Goal: Check status: Check status

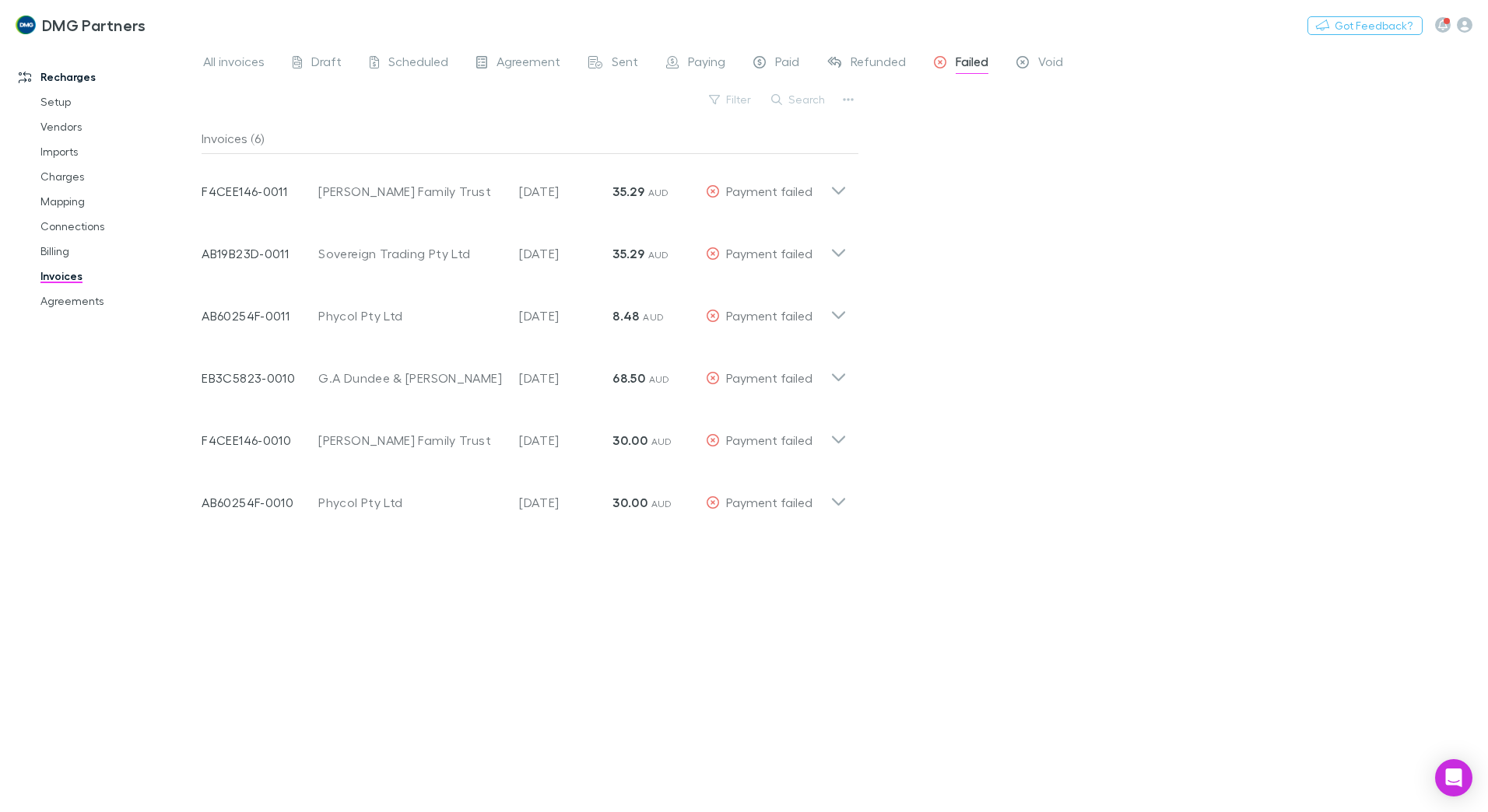
click at [50, 275] on link "Invoices" at bounding box center [117, 276] width 185 height 25
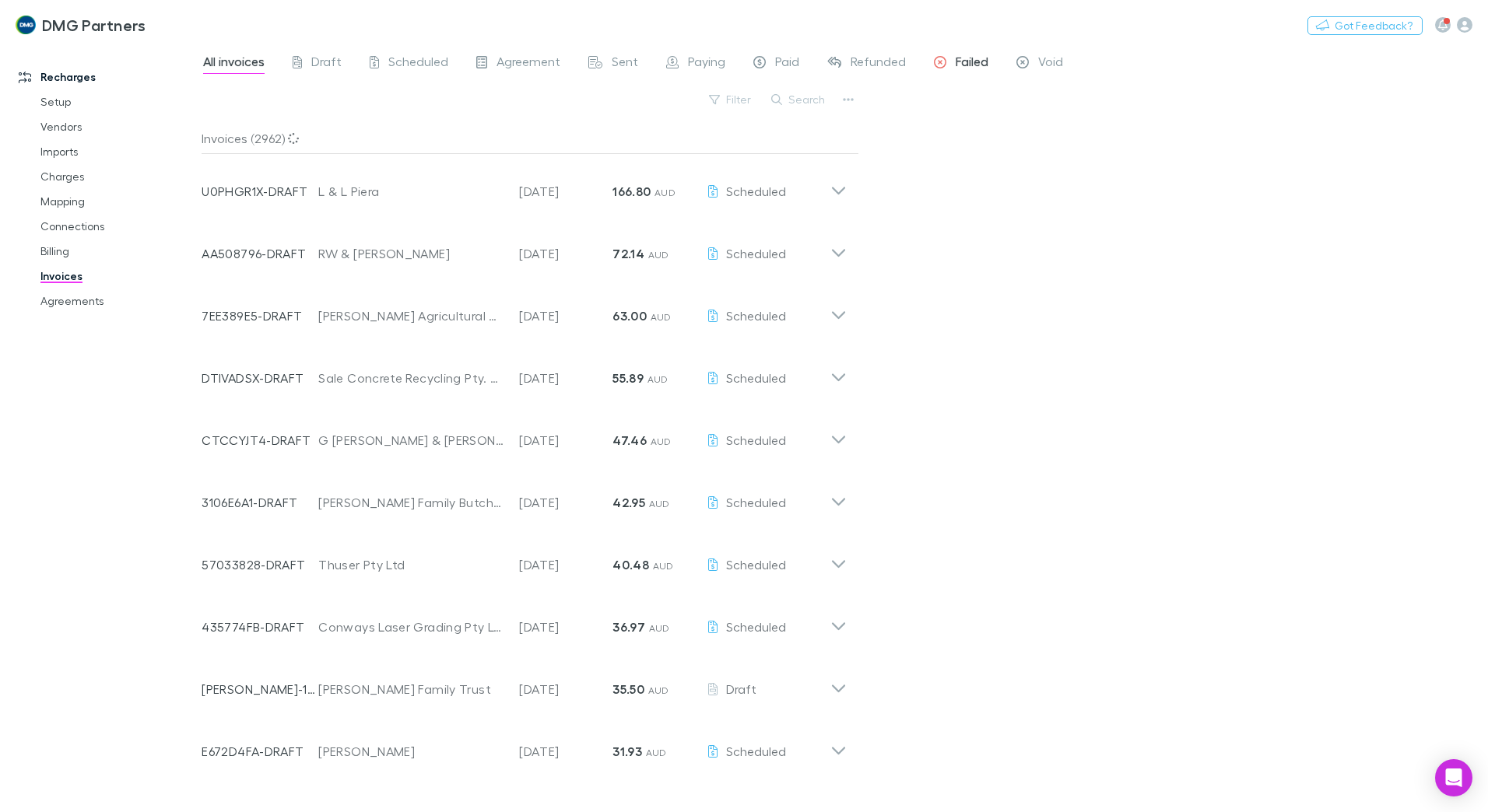
click at [746, 59] on span "Failed" at bounding box center [972, 64] width 33 height 20
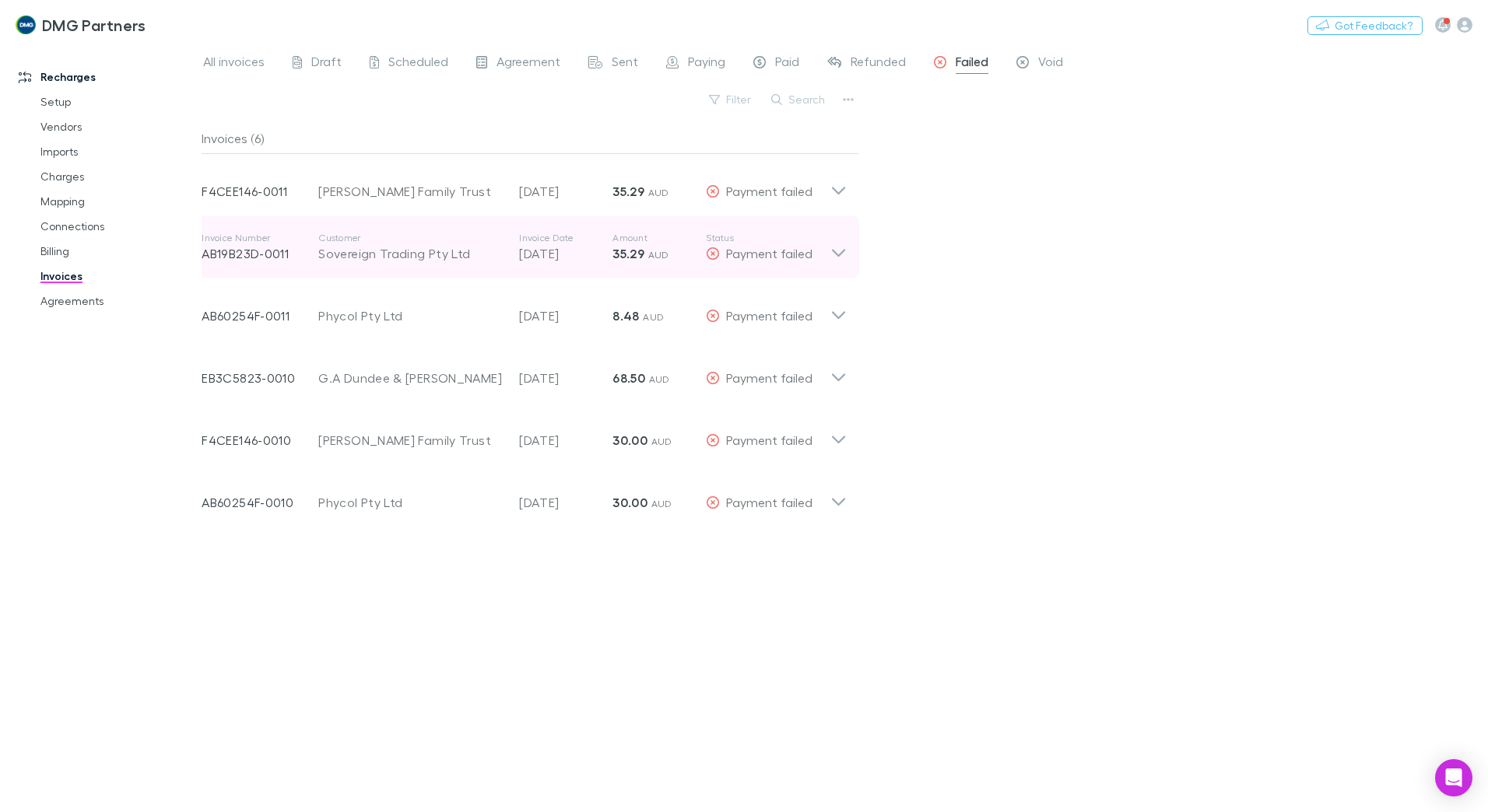
click at [746, 250] on icon at bounding box center [838, 247] width 17 height 31
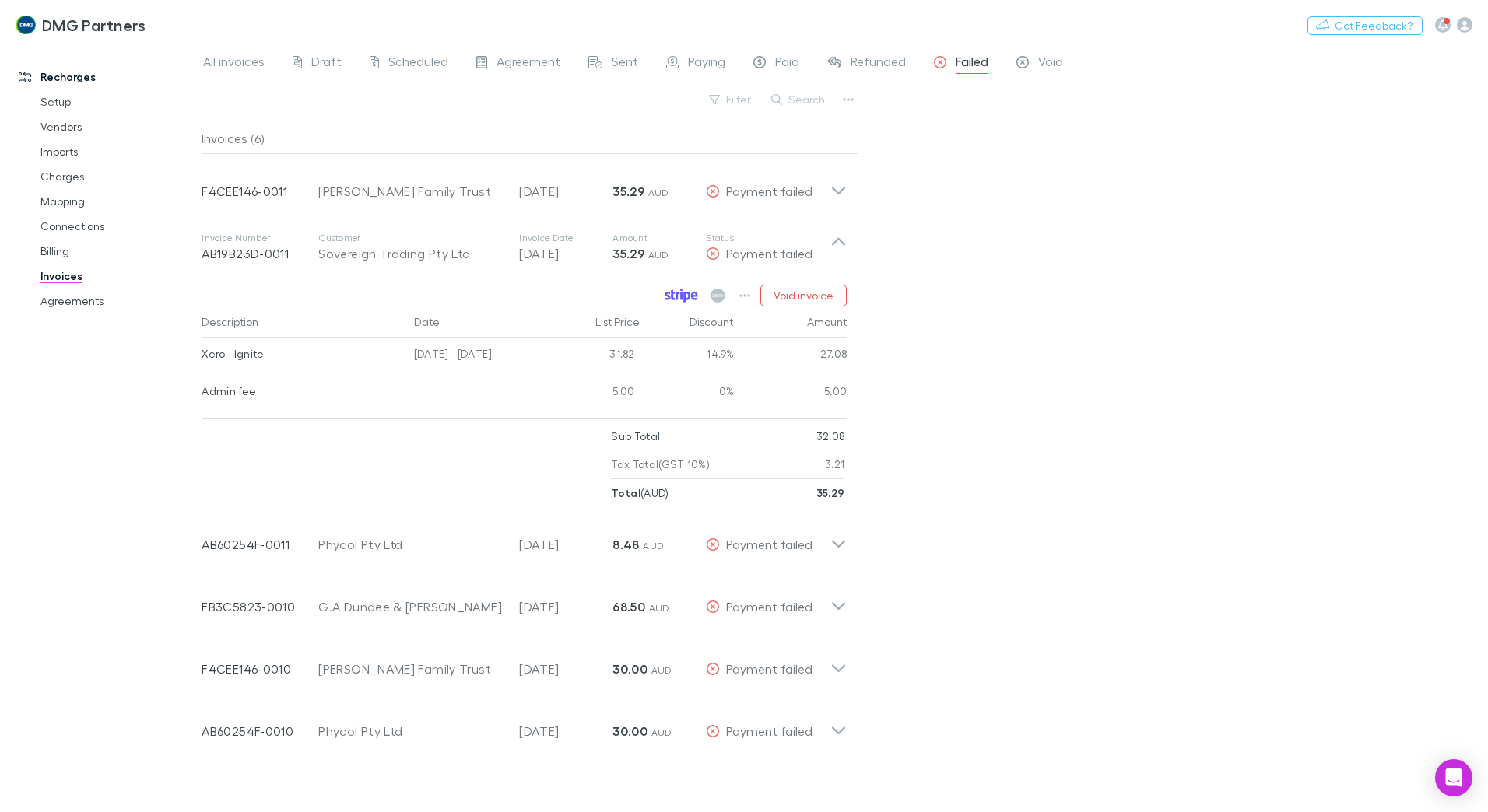
click at [682, 292] on icon at bounding box center [681, 295] width 3 height 7
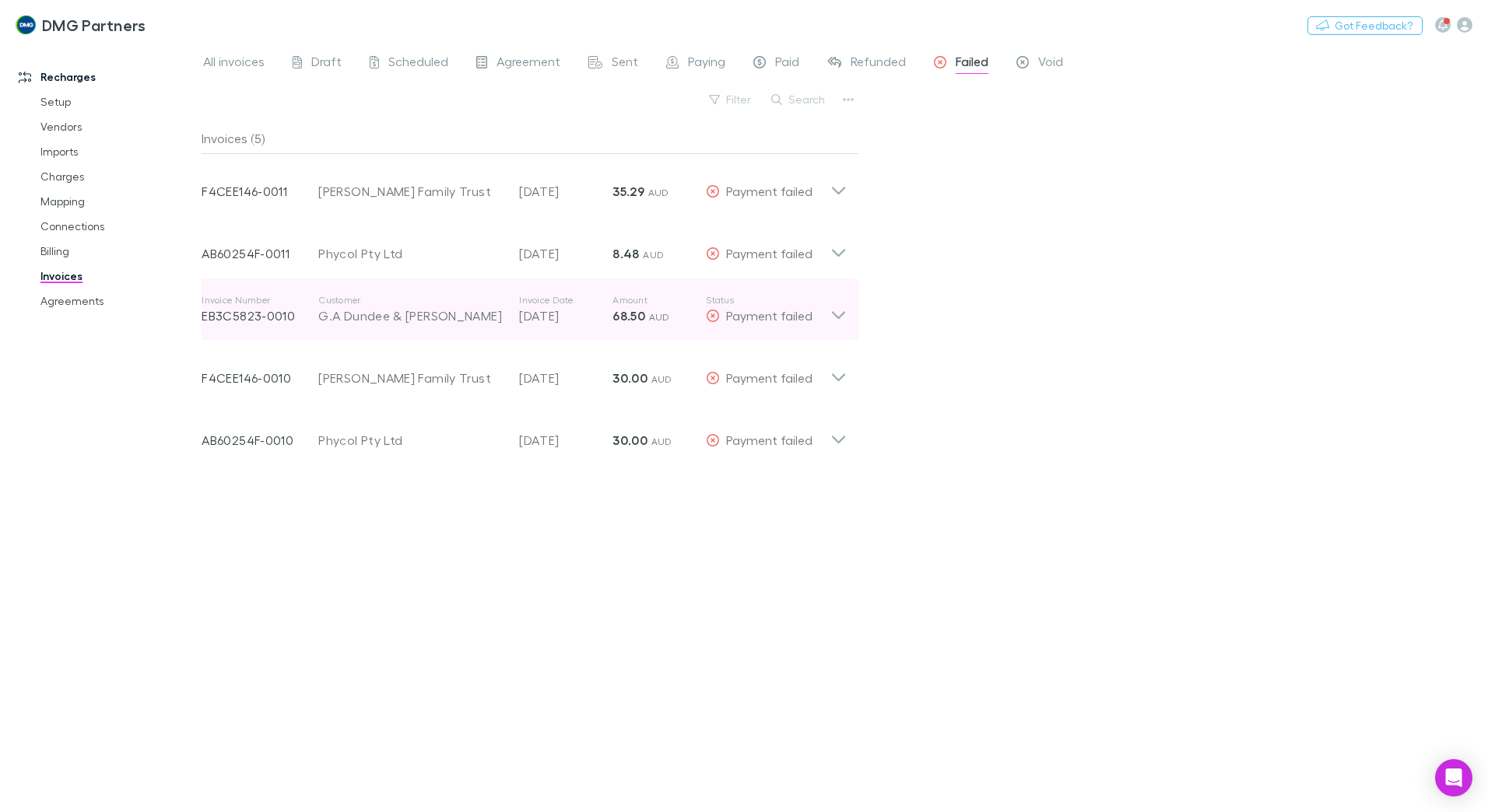
click at [746, 316] on icon at bounding box center [838, 310] width 17 height 31
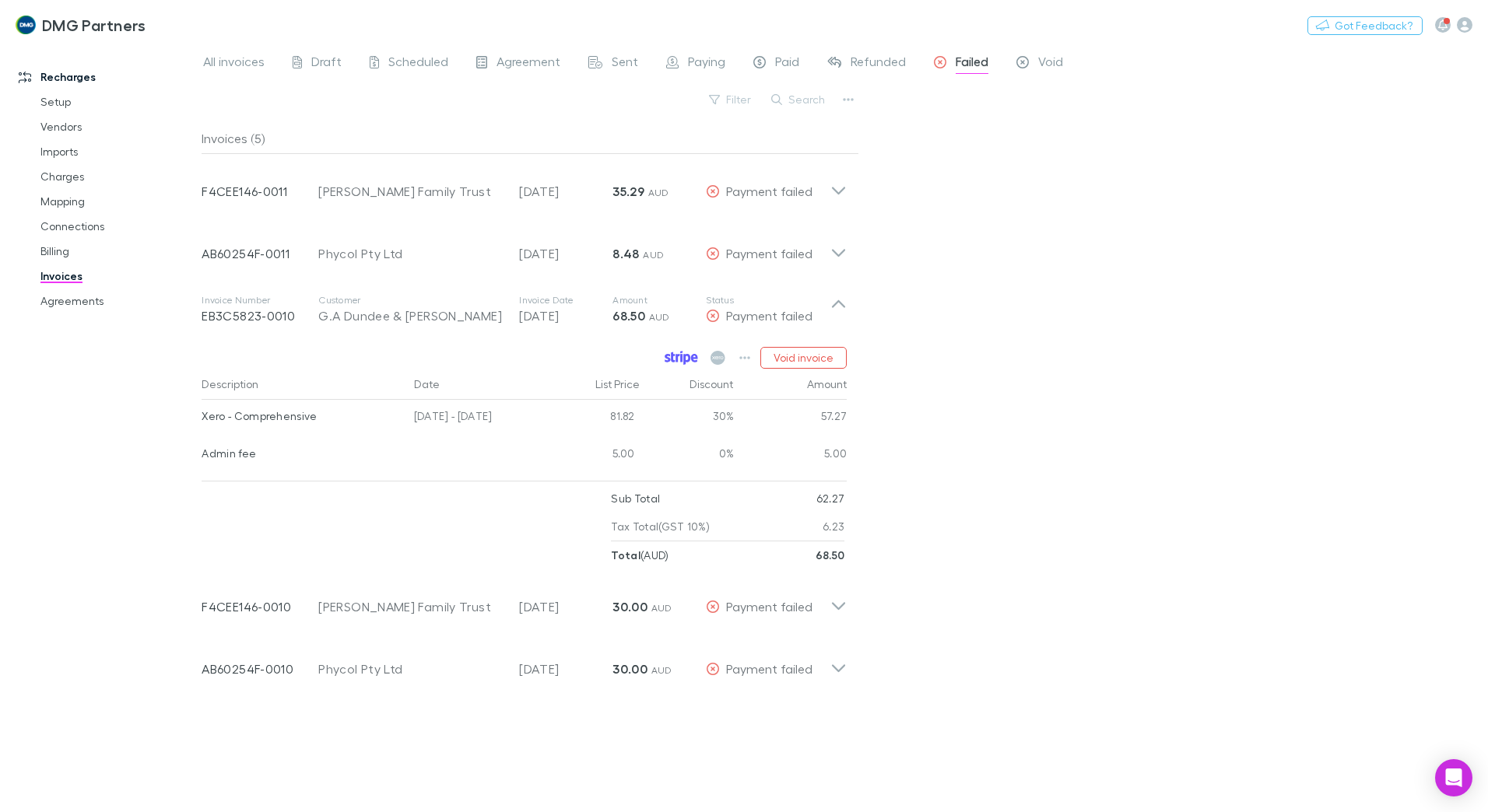
click at [677, 349] on icon at bounding box center [681, 357] width 33 height 14
click at [746, 349] on div "All invoices Draft Scheduled Agreement Sent Paying Paid Refunded Failed Void Fi…" at bounding box center [844, 428] width 1286 height 768
